Goal: Find specific page/section: Find specific page/section

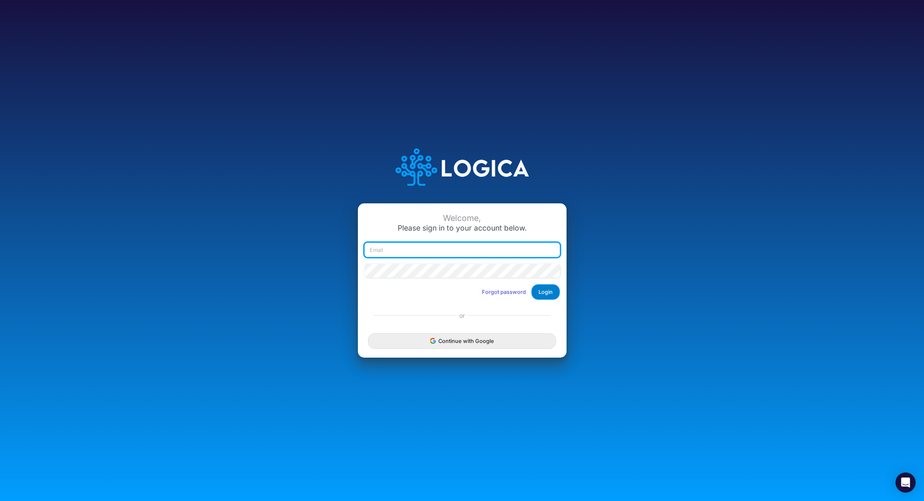
type input "renato.matsumoto@recargapay.com"
click at [539, 292] on button "Login" at bounding box center [546, 292] width 29 height 16
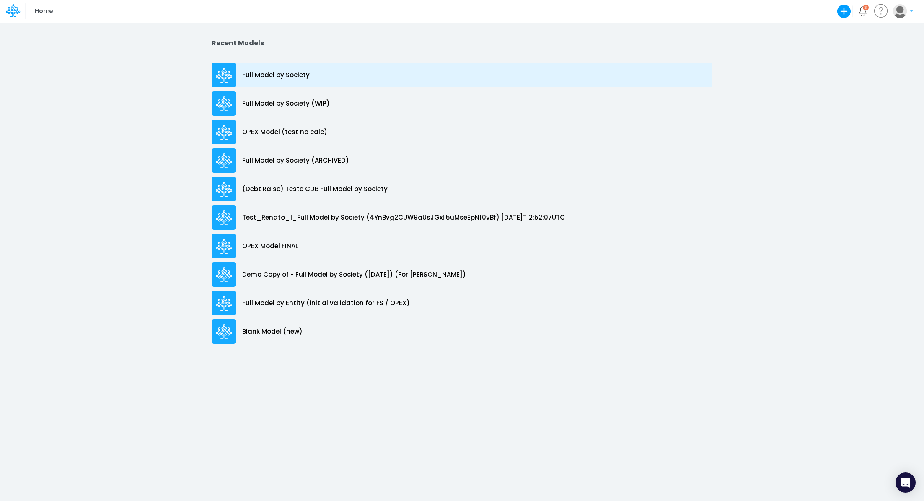
click at [259, 78] on p "Full Model by Society" at bounding box center [275, 75] width 67 height 10
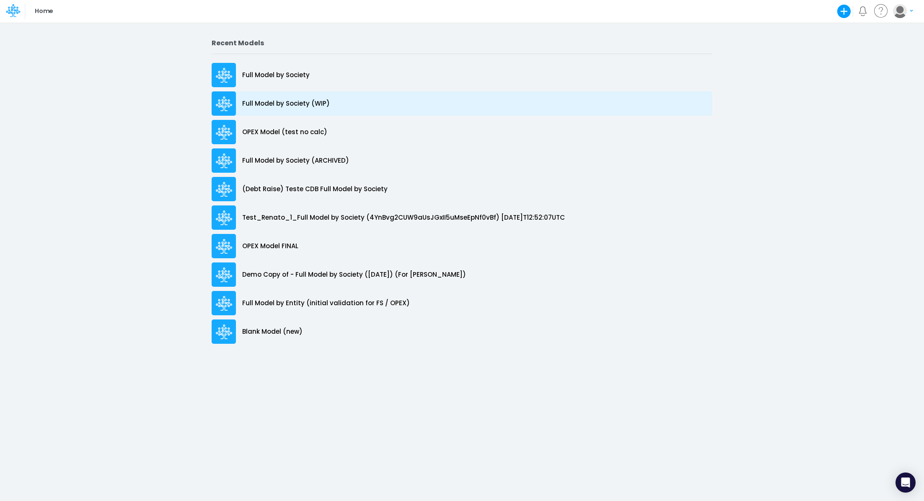
click at [306, 103] on p "Full Model by Society (WIP)" at bounding box center [286, 104] width 88 height 10
